Goal: Information Seeking & Learning: Learn about a topic

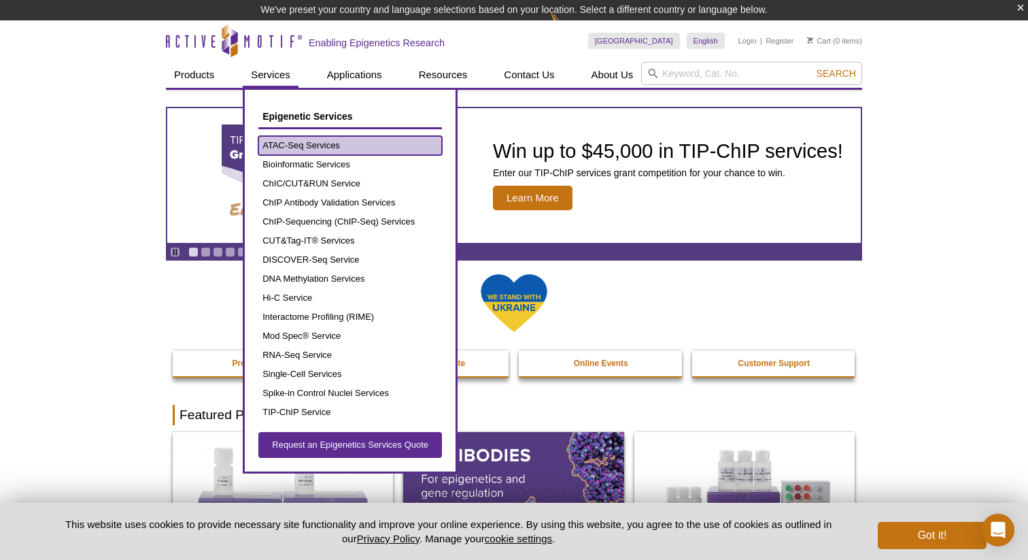
click at [289, 141] on link "ATAC-Seq Services" at bounding box center [350, 145] width 184 height 19
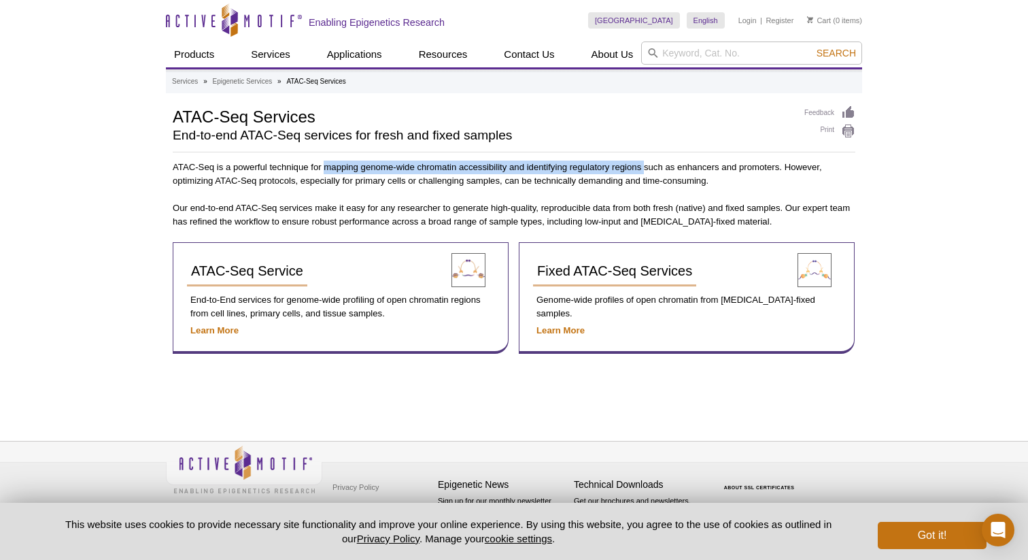
drag, startPoint x: 324, startPoint y: 169, endPoint x: 643, endPoint y: 168, distance: 318.8
click at [643, 168] on p "ATAC-Seq is a powerful technique for mapping genome-wide chromatin accessibilit…" at bounding box center [514, 173] width 683 height 27
copy p "mapping genome-wide chromatin accessibility and identifying regulatory regions"
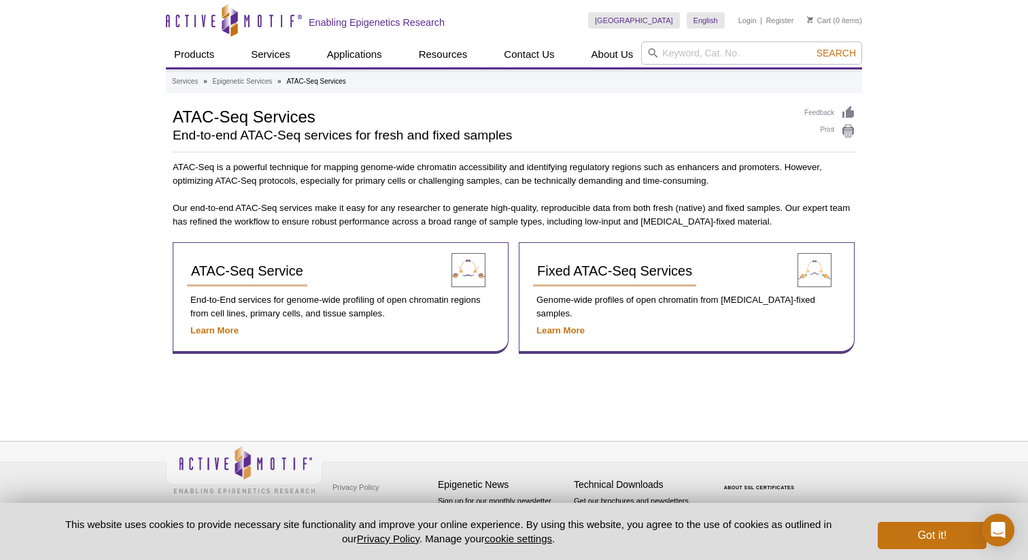
click at [974, 184] on div "Active Motif Logo Enabling Epigenetics Research 0 Search Skip to content Active…" at bounding box center [514, 280] width 1028 height 560
